Goal: Task Accomplishment & Management: Complete application form

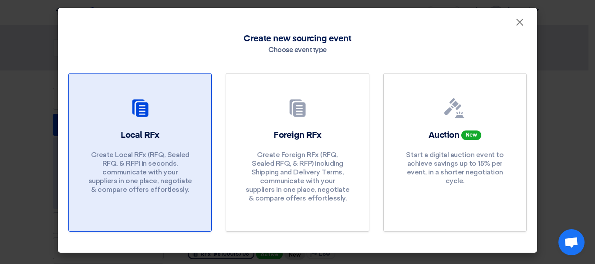
click at [125, 157] on font "Create Local RFx (RFQ, Sealed RFQ, & RFP) in seconds, communicate with your sup…" at bounding box center [140, 172] width 104 height 43
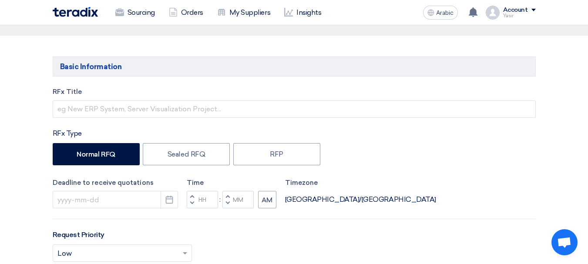
scroll to position [87, 0]
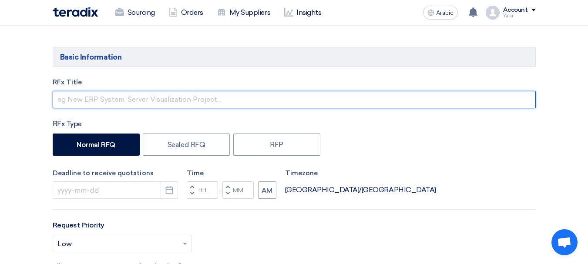
click at [176, 96] on input "text" at bounding box center [294, 99] width 483 height 17
paste input "8100015721"
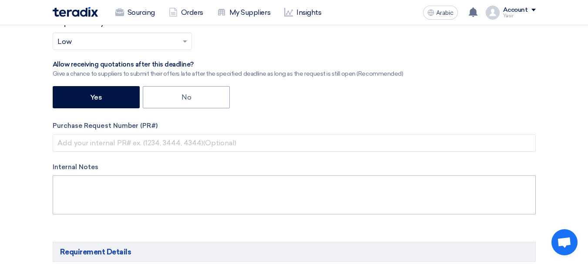
scroll to position [305, 0]
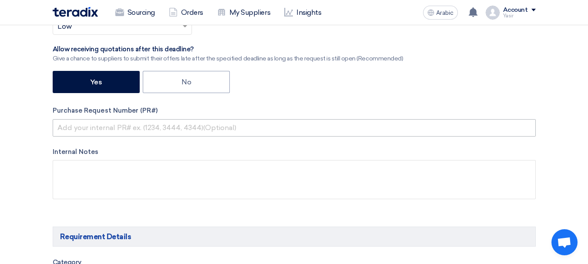
type input "8100015721"
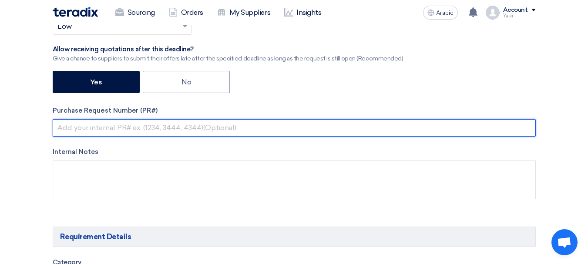
click at [123, 126] on input "text" at bounding box center [294, 127] width 483 height 17
paste input "8100015721"
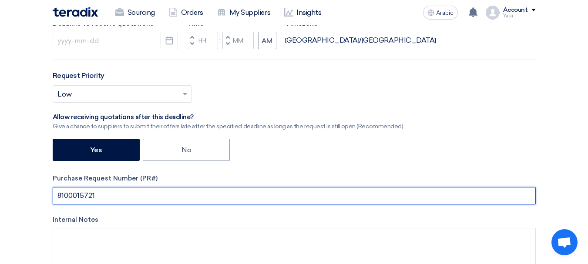
scroll to position [131, 0]
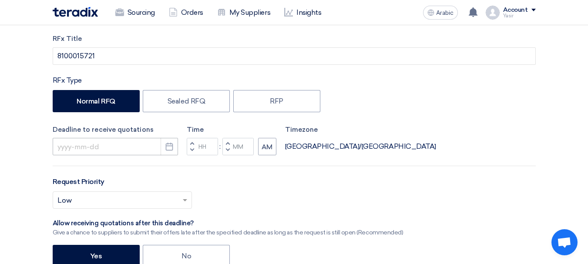
type input "8100015721"
click at [143, 149] on input at bounding box center [115, 146] width 125 height 17
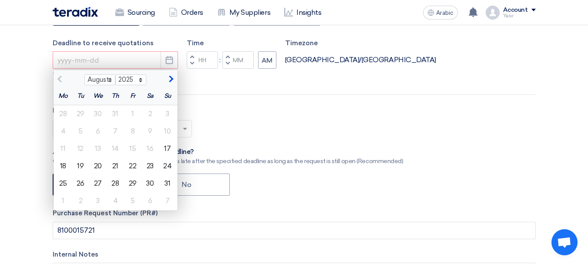
scroll to position [218, 0]
click at [63, 165] on font "18" at bounding box center [63, 166] width 6 height 8
type input "8/18/2025"
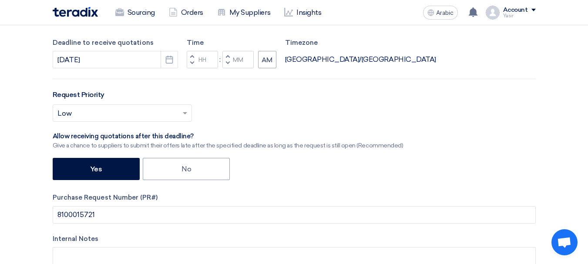
click at [189, 65] on button "Decrement hours" at bounding box center [192, 63] width 10 height 11
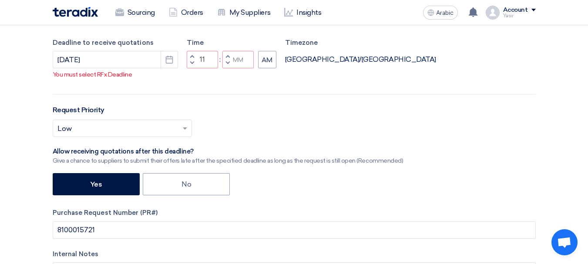
click at [227, 64] on span "button" at bounding box center [227, 63] width 3 height 5
type input "10"
type input "59"
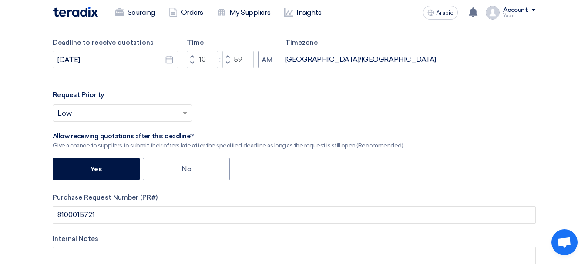
click at [195, 58] on button "Decrement hours" at bounding box center [192, 63] width 10 height 11
click at [191, 58] on button "Decrement hours" at bounding box center [192, 63] width 10 height 11
click at [191, 63] on span "button" at bounding box center [191, 63] width 3 height 5
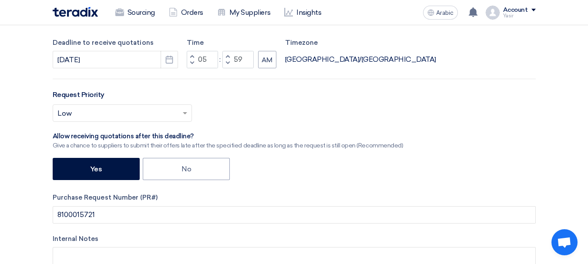
click at [192, 58] on button "Decrement hours" at bounding box center [192, 63] width 10 height 11
click at [192, 57] on span "button" at bounding box center [191, 56] width 3 height 5
click at [191, 54] on span "button" at bounding box center [191, 56] width 3 height 5
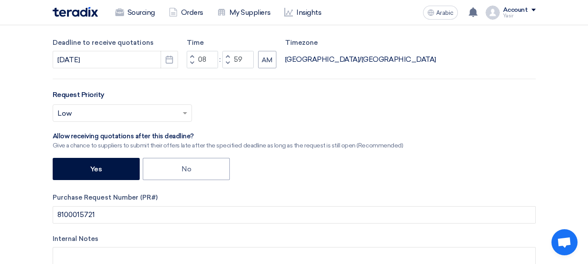
click at [191, 54] on span "button" at bounding box center [191, 56] width 3 height 5
type input "11"
click at [258, 64] on button "AM" at bounding box center [267, 59] width 18 height 17
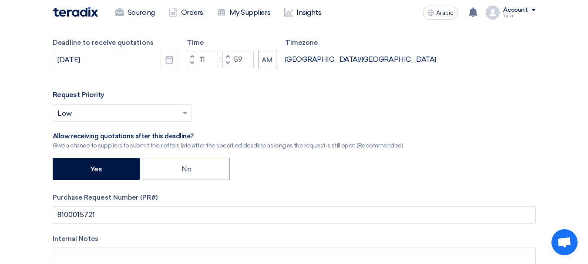
click at [300, 58] on font "Asia/Riyadh" at bounding box center [360, 59] width 151 height 8
click at [256, 58] on div "Increment hours 11 Decrement hours : Increment minutes 59 Decrement minutes AM" at bounding box center [232, 59] width 90 height 17
click at [265, 61] on font "AM" at bounding box center [267, 60] width 11 height 8
click at [174, 64] on button "Pick a date" at bounding box center [169, 59] width 17 height 17
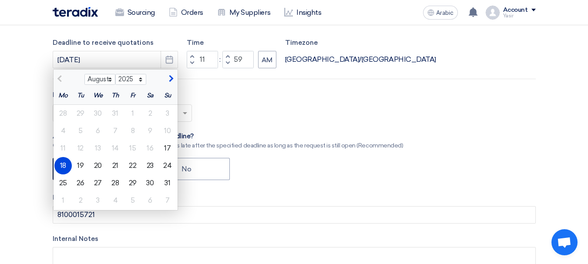
click at [303, 93] on div "Request Priority Select priority... × Low ×" at bounding box center [294, 109] width 483 height 39
click at [82, 166] on font "19" at bounding box center [80, 166] width 7 height 8
type input "8/19/2025"
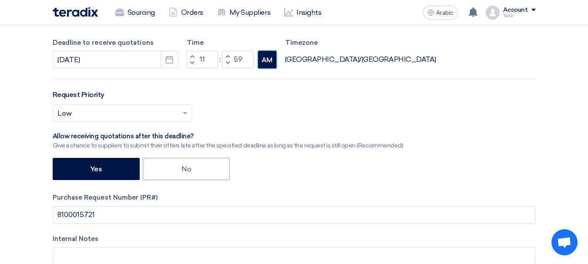
click at [265, 56] on font "AM" at bounding box center [267, 60] width 11 height 8
click at [266, 61] on font "AM" at bounding box center [267, 60] width 11 height 8
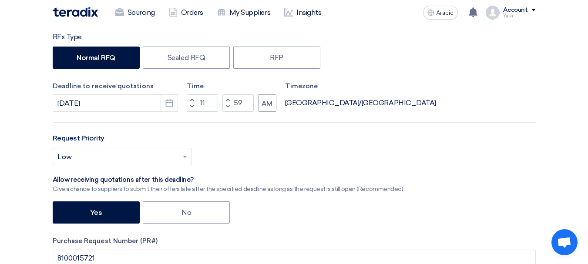
click at [273, 88] on label "Time" at bounding box center [232, 86] width 90 height 10
click at [271, 105] on font "AM" at bounding box center [267, 104] width 11 height 8
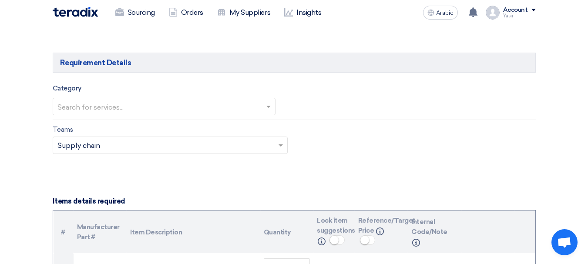
scroll to position [522, 0]
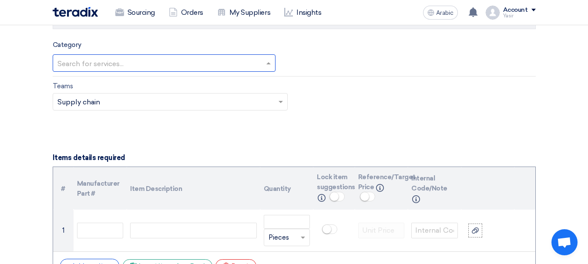
click at [121, 65] on input "text" at bounding box center [159, 64] width 205 height 14
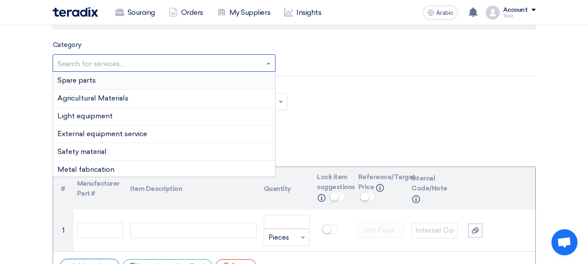
click at [77, 78] on font "Spare parts" at bounding box center [76, 80] width 38 height 8
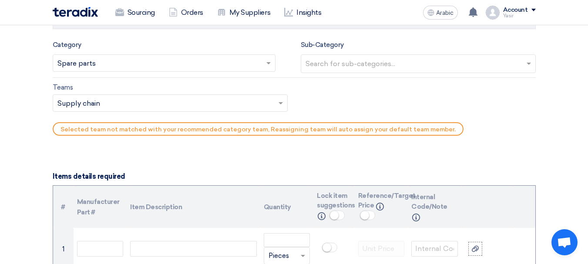
click at [353, 67] on input "text" at bounding box center [420, 64] width 228 height 14
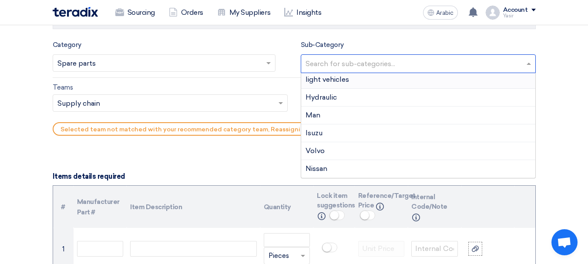
click at [338, 82] on font "light vehicles" at bounding box center [328, 79] width 44 height 8
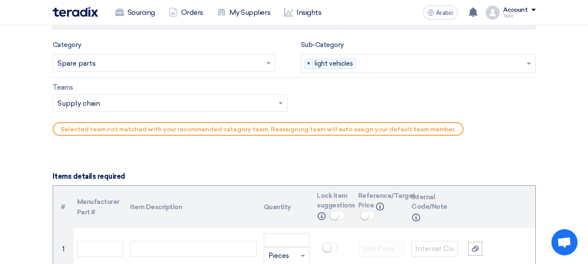
click at [101, 102] on input "text" at bounding box center [165, 104] width 217 height 14
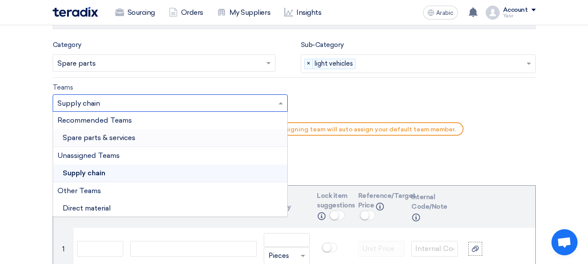
click at [113, 140] on font "Spare parts & services" at bounding box center [99, 138] width 73 height 8
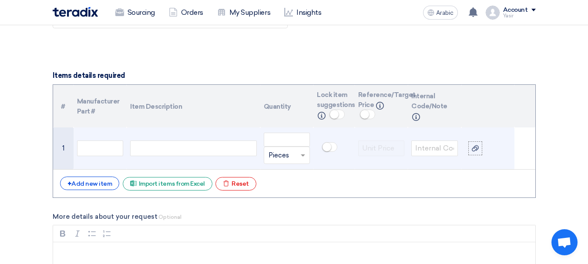
scroll to position [610, 0]
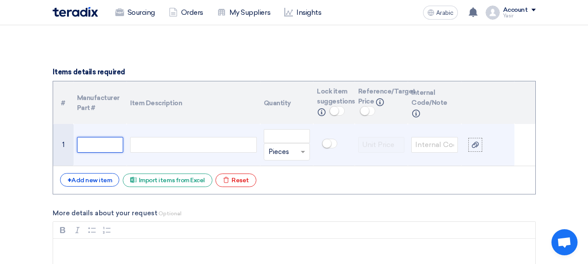
click at [91, 145] on input "text" at bounding box center [100, 145] width 47 height 16
click at [196, 131] on td at bounding box center [193, 145] width 133 height 42
click at [186, 145] on div at bounding box center [193, 145] width 126 height 16
click at [90, 144] on input "text" at bounding box center [100, 145] width 47 height 16
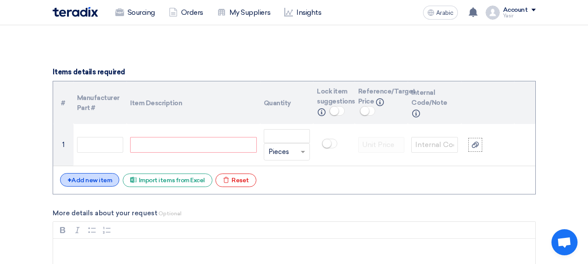
click at [96, 184] on font "Add new item" at bounding box center [91, 180] width 40 height 7
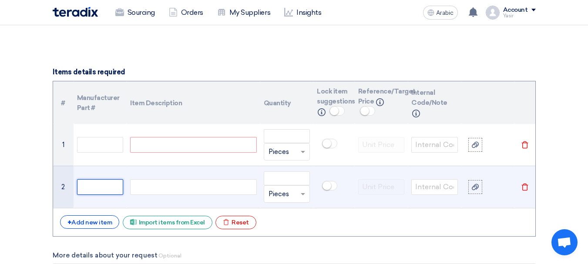
click at [99, 190] on input "text" at bounding box center [100, 187] width 47 height 16
click at [157, 185] on div at bounding box center [193, 187] width 126 height 16
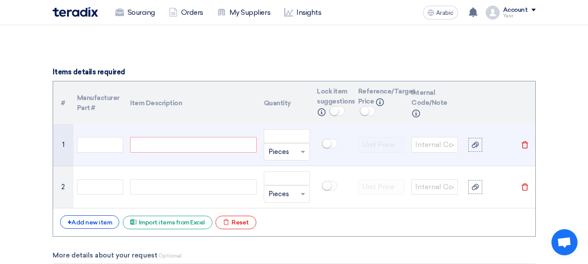
click at [171, 148] on div at bounding box center [193, 145] width 126 height 16
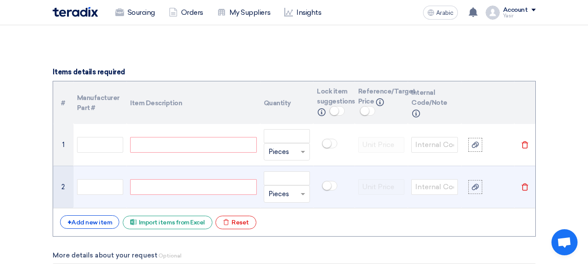
paste div
click at [194, 189] on div at bounding box center [193, 187] width 126 height 16
paste div
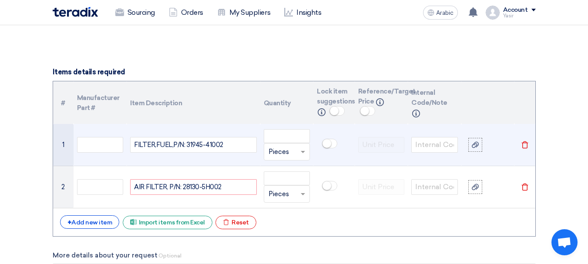
click at [292, 144] on div "Unit × Pieces" at bounding box center [287, 151] width 47 height 17
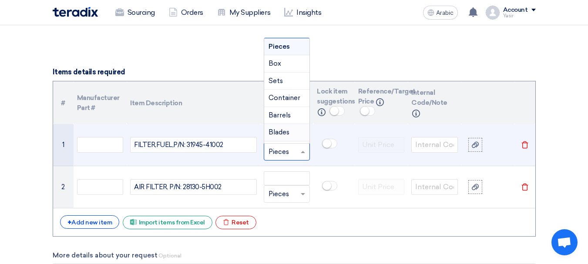
click at [279, 151] on input "text" at bounding box center [282, 152] width 27 height 14
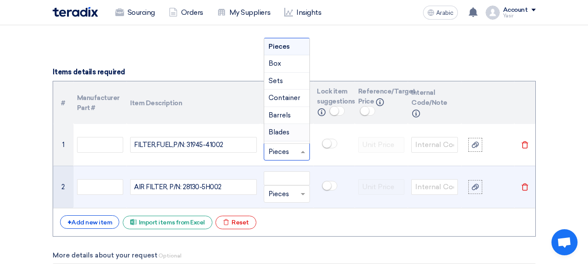
click at [345, 166] on td at bounding box center [333, 187] width 41 height 42
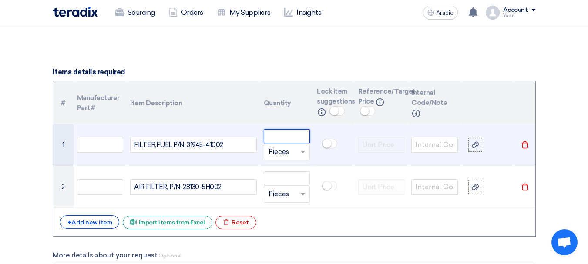
click at [284, 139] on input "number" at bounding box center [287, 136] width 47 height 14
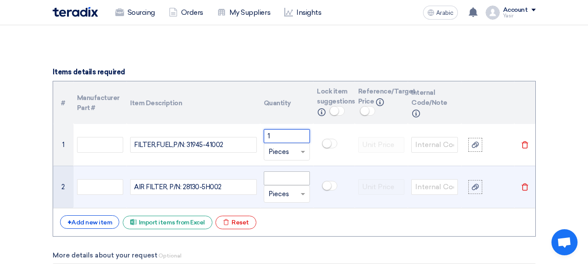
type input "1"
click at [275, 184] on input "number" at bounding box center [287, 179] width 47 height 14
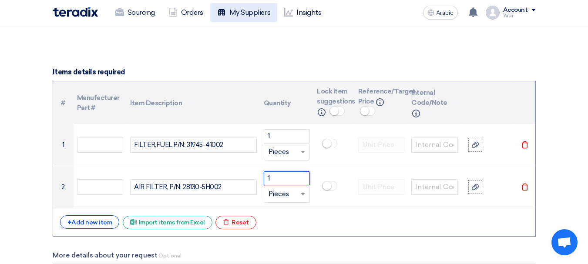
type input "1"
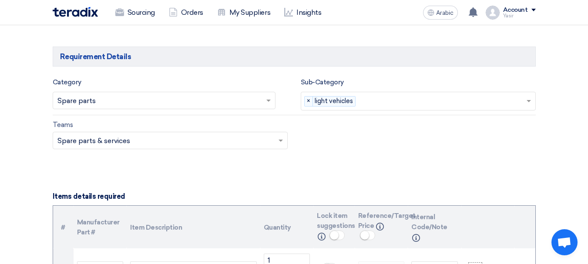
scroll to position [479, 0]
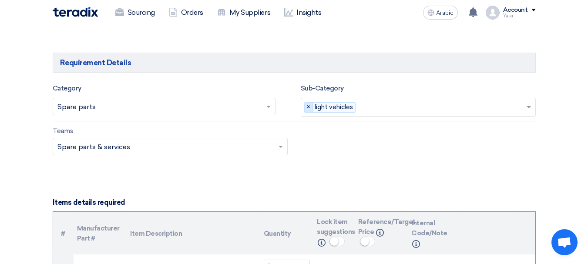
click at [310, 109] on span "×" at bounding box center [309, 108] width 8 height 10
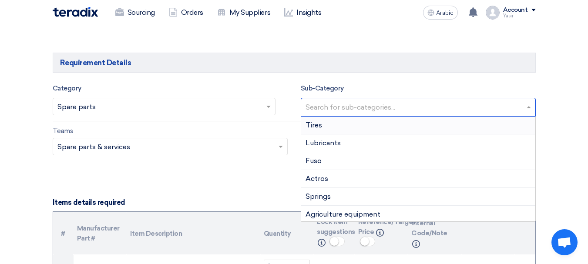
click at [531, 108] on input "text" at bounding box center [420, 108] width 228 height 14
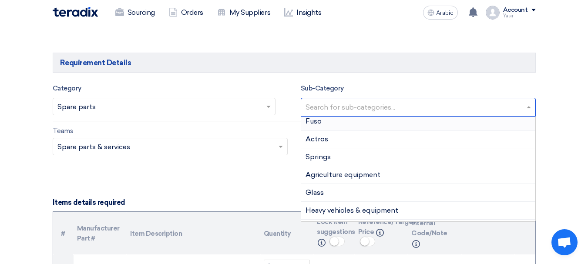
scroll to position [44, 0]
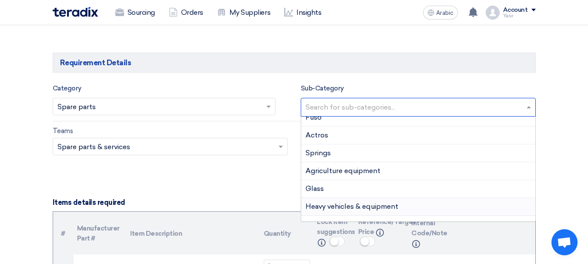
click at [376, 206] on font "Heavy vehicles & equipment" at bounding box center [352, 206] width 93 height 8
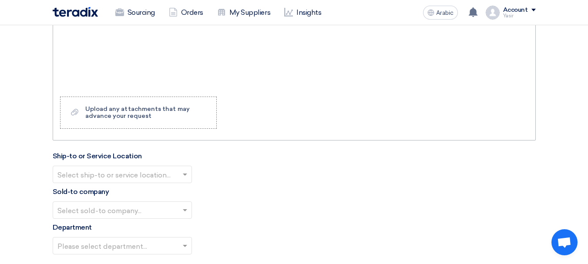
scroll to position [914, 0]
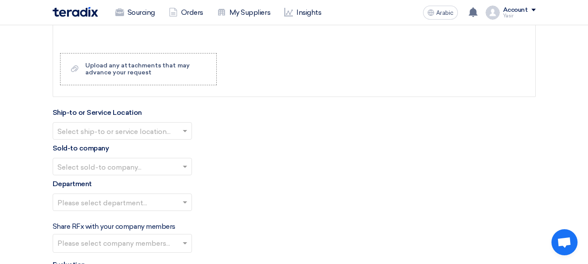
click at [164, 131] on input "text" at bounding box center [117, 132] width 121 height 14
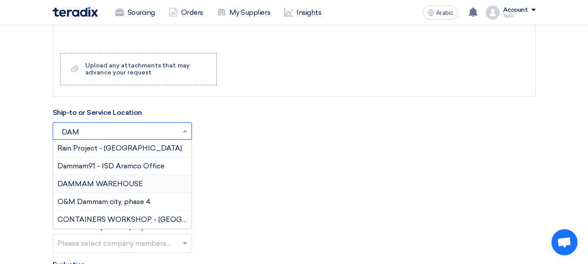
type input "DAMM"
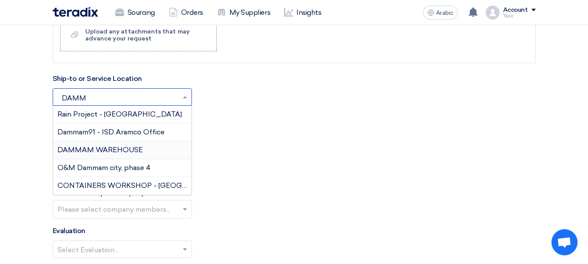
scroll to position [958, 0]
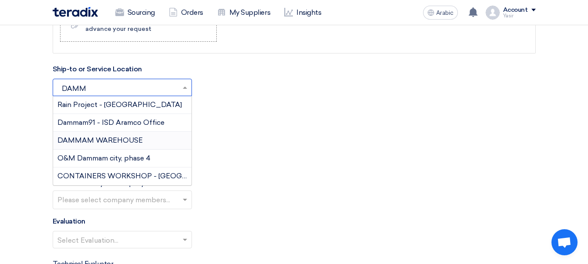
click at [109, 146] on div "DAMMAM WAREHOUSE" at bounding box center [122, 141] width 138 height 18
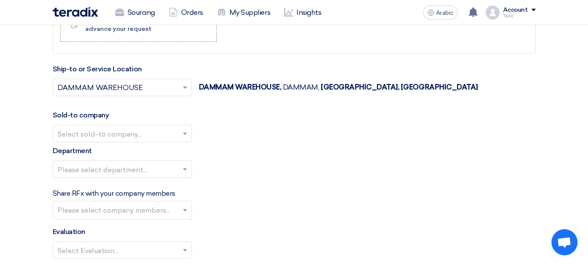
click at [121, 138] on input "text" at bounding box center [117, 134] width 121 height 14
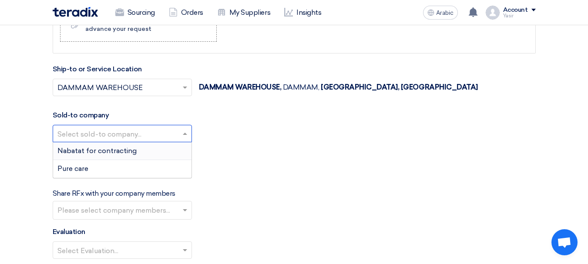
click at [106, 153] on font "Nabatat for contracting" at bounding box center [96, 151] width 79 height 8
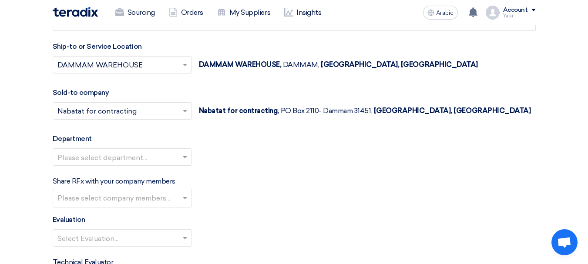
scroll to position [1001, 0]
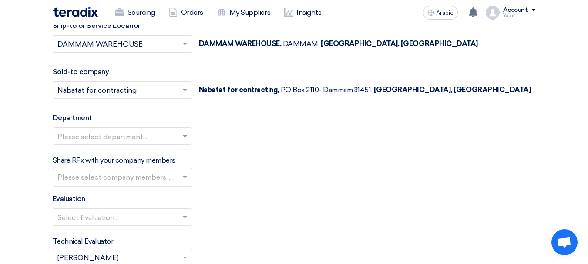
click at [135, 138] on input "text" at bounding box center [117, 137] width 121 height 14
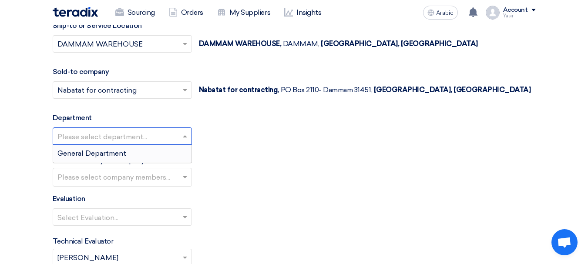
click at [94, 153] on font "General Department" at bounding box center [91, 153] width 69 height 8
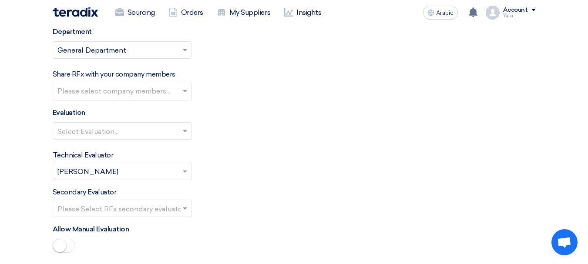
scroll to position [1088, 0]
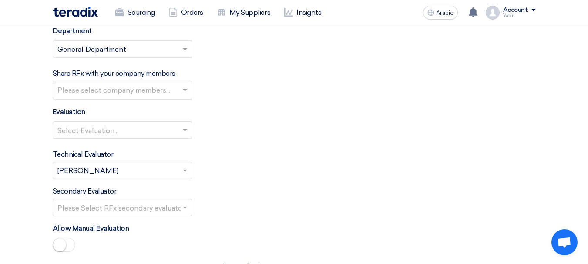
click at [100, 130] on input "text" at bounding box center [117, 131] width 121 height 14
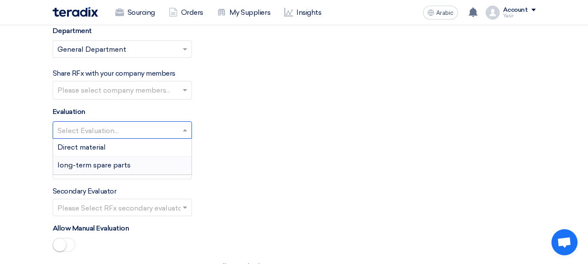
click at [81, 166] on font "long-term spare parts" at bounding box center [93, 165] width 73 height 8
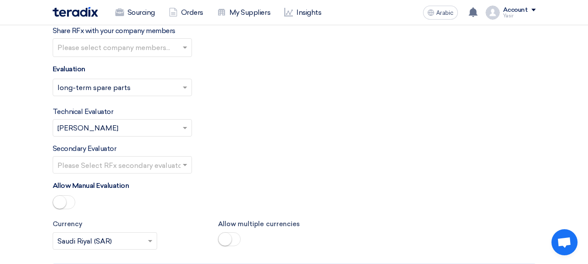
scroll to position [1132, 0]
click at [150, 161] on input "text" at bounding box center [117, 165] width 121 height 14
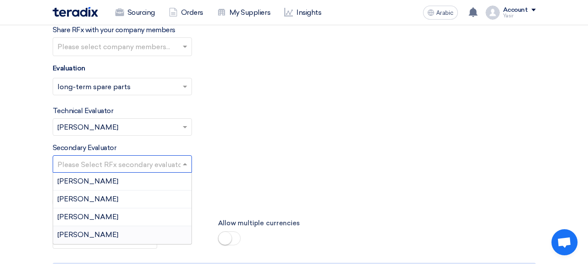
click at [71, 235] on font "Yasir Ali" at bounding box center [87, 235] width 61 height 8
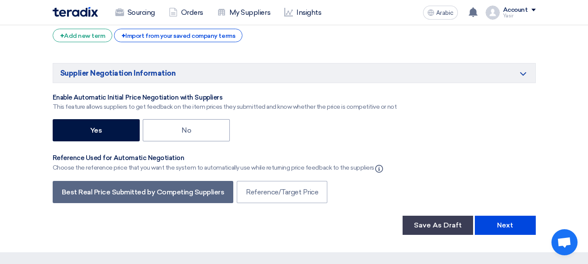
scroll to position [1473, 0]
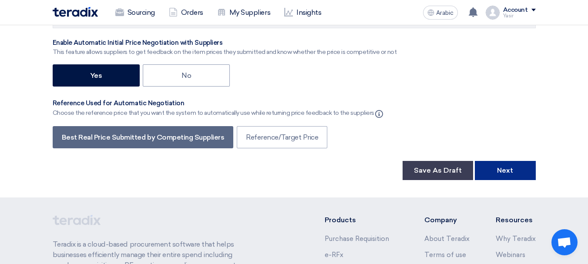
click at [505, 168] on font "Next" at bounding box center [505, 170] width 16 height 8
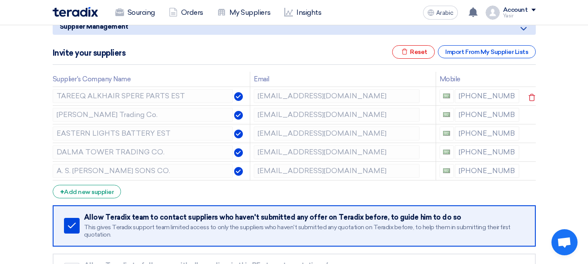
scroll to position [131, 0]
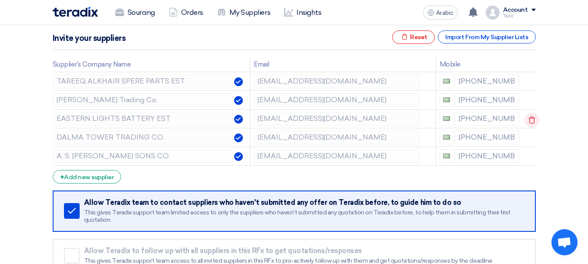
click at [528, 123] on icon at bounding box center [532, 120] width 15 height 15
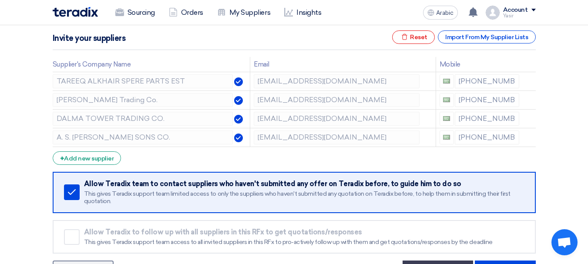
click at [0, 0] on icon at bounding box center [0, 0] width 0 height 0
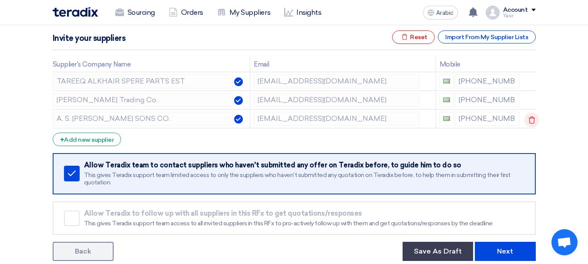
click at [533, 123] on use at bounding box center [532, 120] width 7 height 7
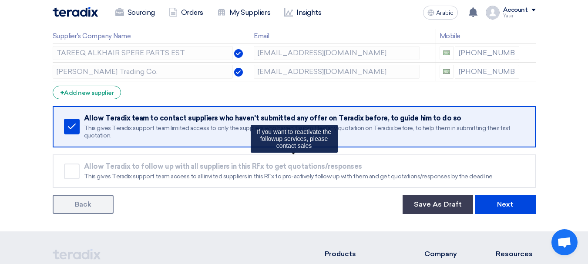
scroll to position [218, 0]
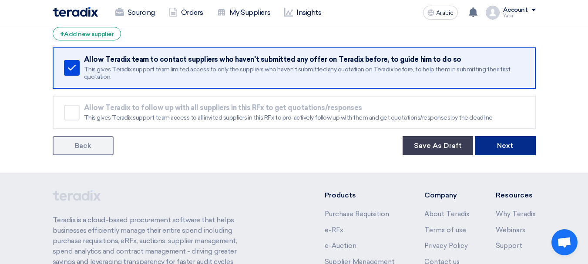
click at [513, 151] on button "Next" at bounding box center [505, 145] width 61 height 19
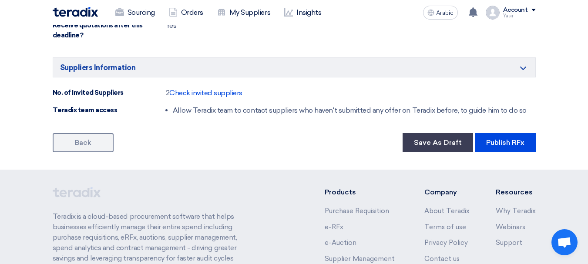
scroll to position [610, 0]
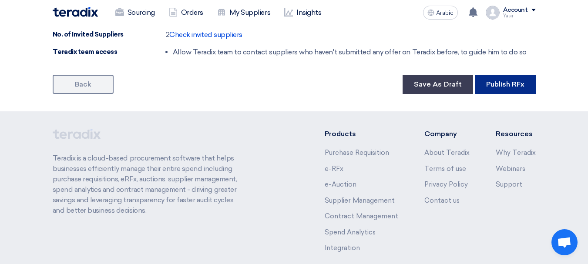
click at [515, 90] on button "Publish RFx" at bounding box center [505, 84] width 61 height 19
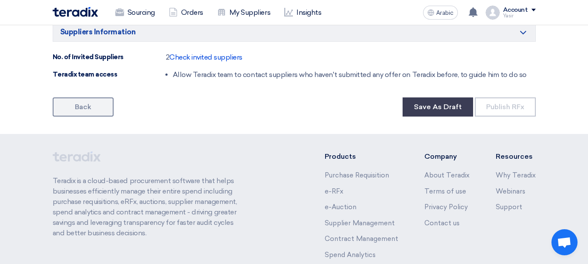
scroll to position [566, 0]
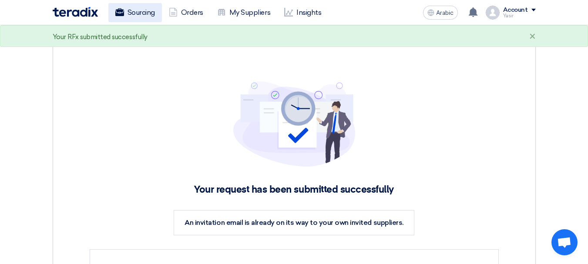
click at [135, 7] on link "Sourcing" at bounding box center [135, 12] width 54 height 19
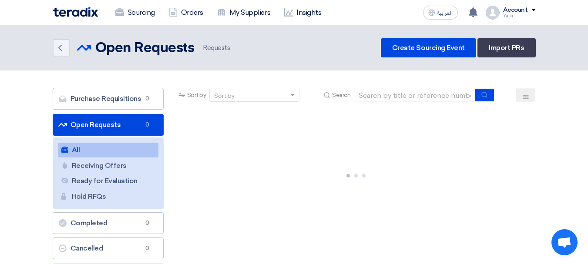
click at [94, 123] on link "Open Requests Open Requests 0" at bounding box center [108, 125] width 111 height 22
click at [85, 152] on link "All All" at bounding box center [108, 150] width 101 height 15
click at [64, 148] on use at bounding box center [64, 150] width 7 height 6
click at [135, 14] on link "Sourcing" at bounding box center [135, 12] width 54 height 19
click at [101, 128] on link "Open Requests Open Requests 0" at bounding box center [108, 125] width 111 height 22
